Goal: Find specific page/section: Find specific page/section

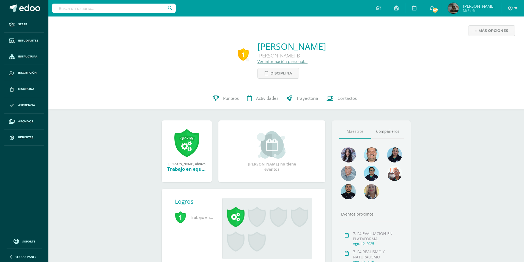
drag, startPoint x: 228, startPoint y: 49, endPoint x: 380, endPoint y: 49, distance: 152.3
click at [380, 49] on div "1 [PERSON_NAME] [PERSON_NAME] B Ver información personal... Disciplina" at bounding box center [286, 59] width 467 height 38
click at [375, 46] on div "1 [PERSON_NAME] [PERSON_NAME] B Ver información personal... Disciplina" at bounding box center [286, 59] width 467 height 38
drag, startPoint x: 367, startPoint y: 45, endPoint x: 235, endPoint y: 45, distance: 131.7
click at [243, 44] on div "1 [PERSON_NAME] [PERSON_NAME] B Ver información personal... Disciplina" at bounding box center [286, 59] width 467 height 38
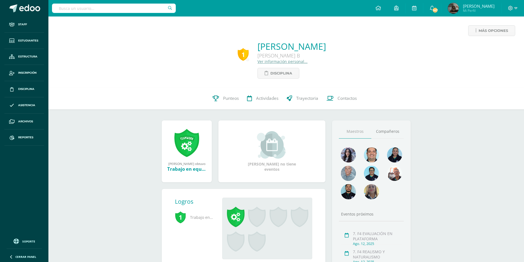
click at [223, 43] on div "1 [PERSON_NAME] [PERSON_NAME] B Ver información personal... Disciplina" at bounding box center [286, 59] width 467 height 38
drag, startPoint x: 228, startPoint y: 42, endPoint x: 353, endPoint y: 44, distance: 125.4
click at [353, 44] on div "1 [PERSON_NAME] [PERSON_NAME] B Ver información personal... Disciplina" at bounding box center [286, 59] width 467 height 38
copy link "[PERSON_NAME]"
click at [111, 4] on input "text" at bounding box center [114, 8] width 124 height 9
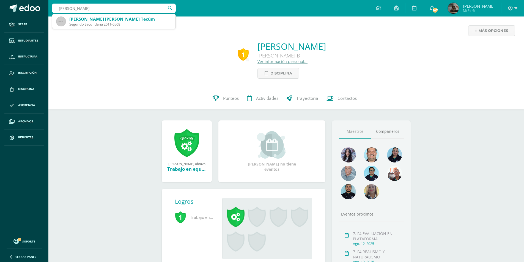
type input "[PERSON_NAME]"
